Goal: Complete application form: Complete application form

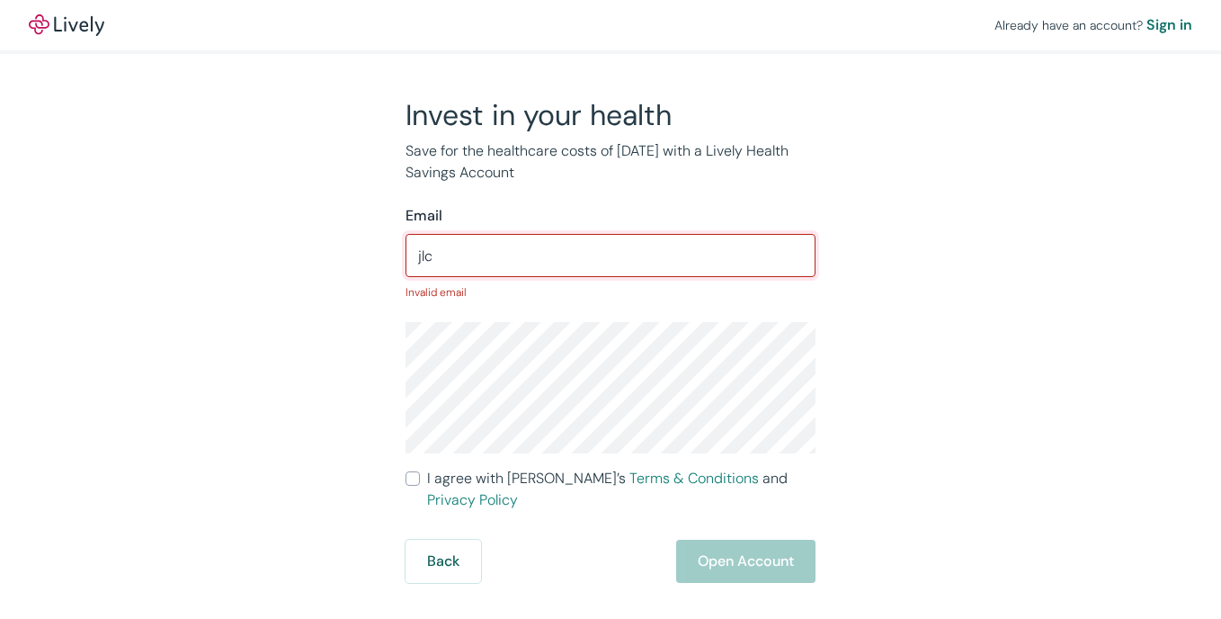
click at [695, 249] on input "jlc" at bounding box center [611, 255] width 410 height 36
click at [630, 252] on input "jlc_" at bounding box center [611, 255] width 410 height 36
type input "jlc_"
click at [408, 477] on input "I agree with Lively’s Terms & Conditions and Privacy Policy" at bounding box center [413, 478] width 14 height 14
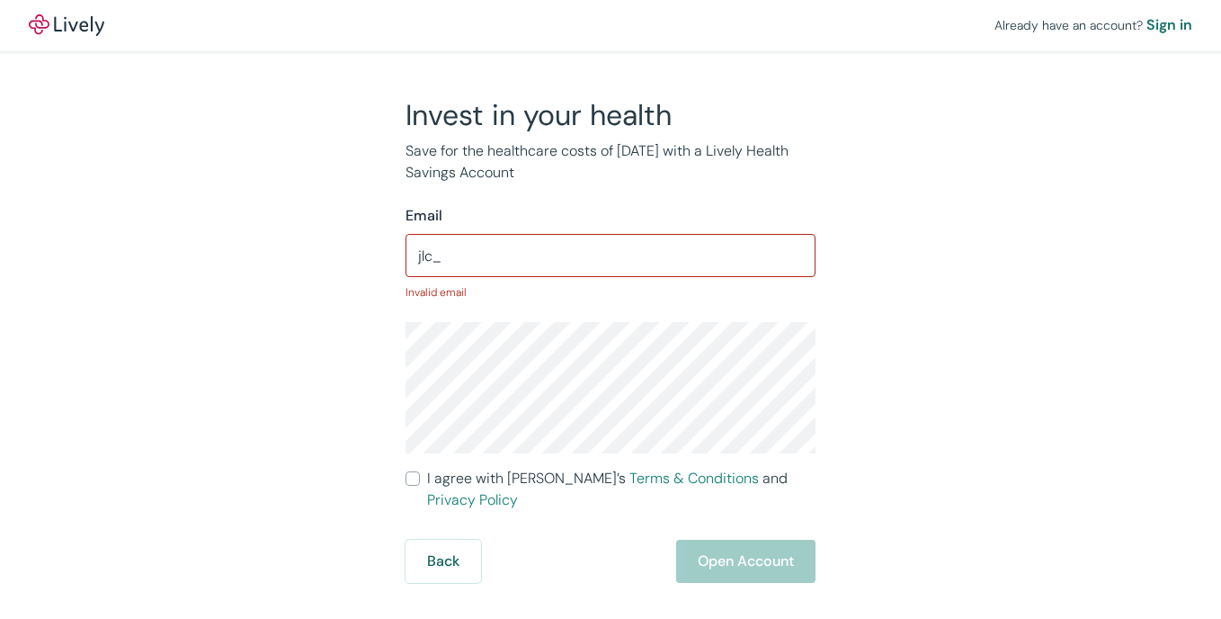
checkbox input "true"
click at [632, 252] on input "jlc_" at bounding box center [611, 255] width 410 height 36
type input "[EMAIL_ADDRESS][DOMAIN_NAME]"
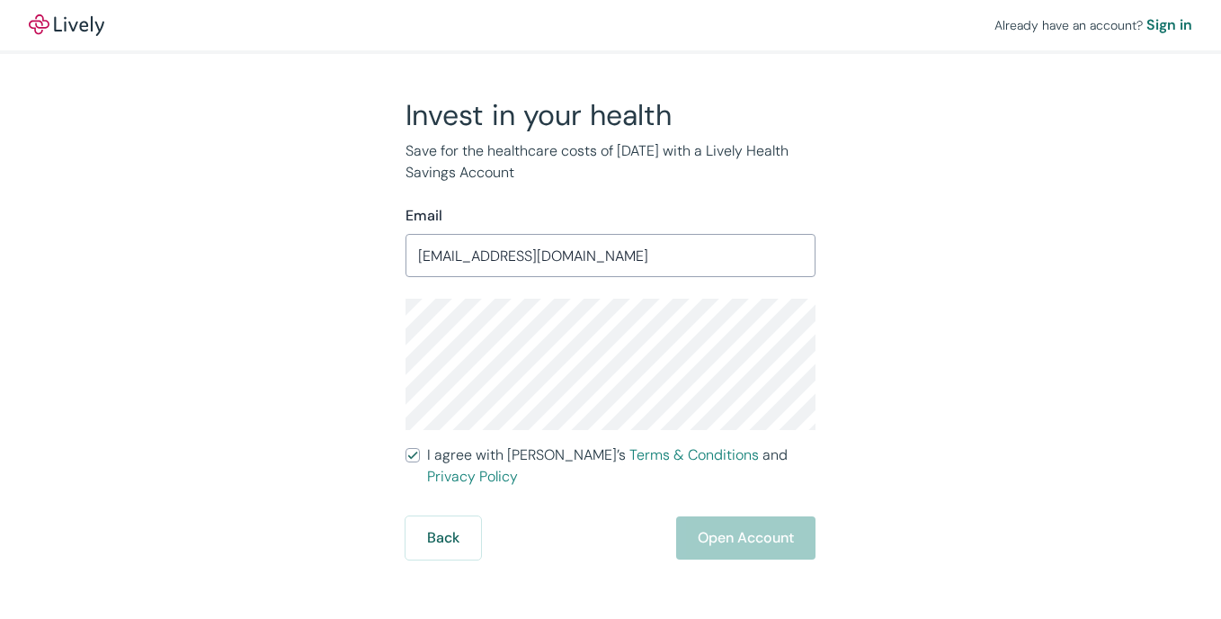
click at [923, 372] on div "Invest in your health Save for the healthcare costs of [DATE] with a Lively Hea…" at bounding box center [599, 328] width 863 height 462
click at [422, 455] on label "I agree with Lively’s Terms & Conditions and Privacy Policy" at bounding box center [611, 465] width 410 height 43
click at [420, 455] on input "I agree with Lively’s Terms & Conditions and Privacy Policy" at bounding box center [413, 455] width 14 height 14
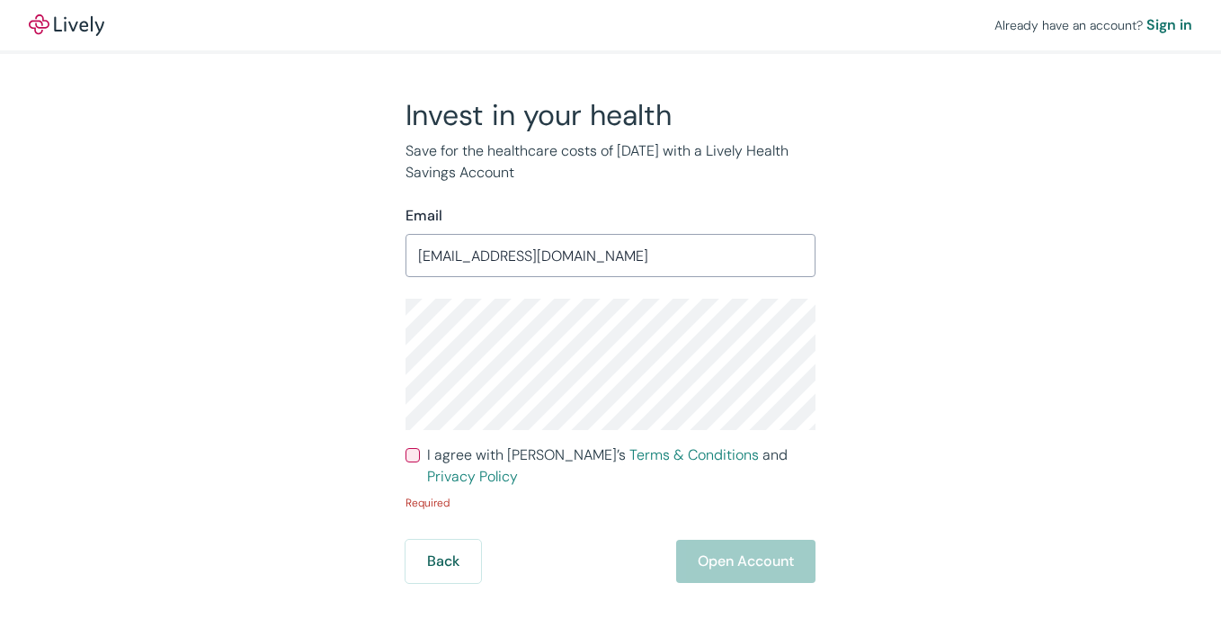
click at [727, 540] on div "Back Open Account" at bounding box center [611, 561] width 410 height 43
click at [415, 458] on input "I agree with Lively’s Terms & Conditions and Privacy Policy" at bounding box center [413, 455] width 14 height 14
checkbox input "true"
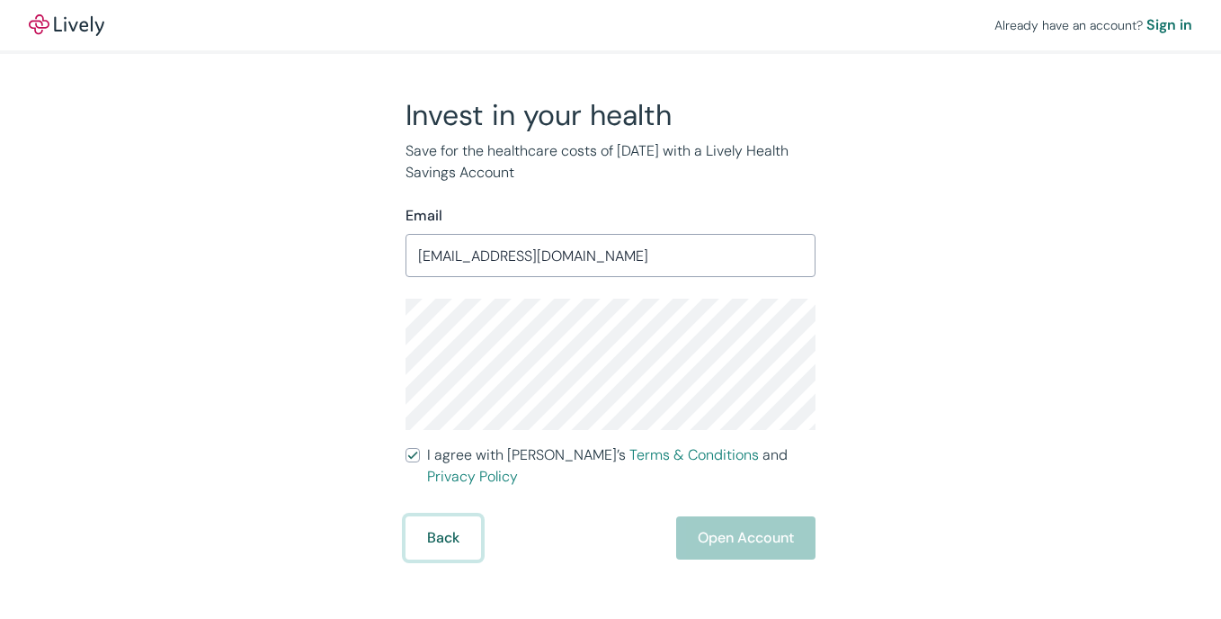
click at [445, 516] on button "Back" at bounding box center [444, 537] width 76 height 43
